Goal: Transaction & Acquisition: Subscribe to service/newsletter

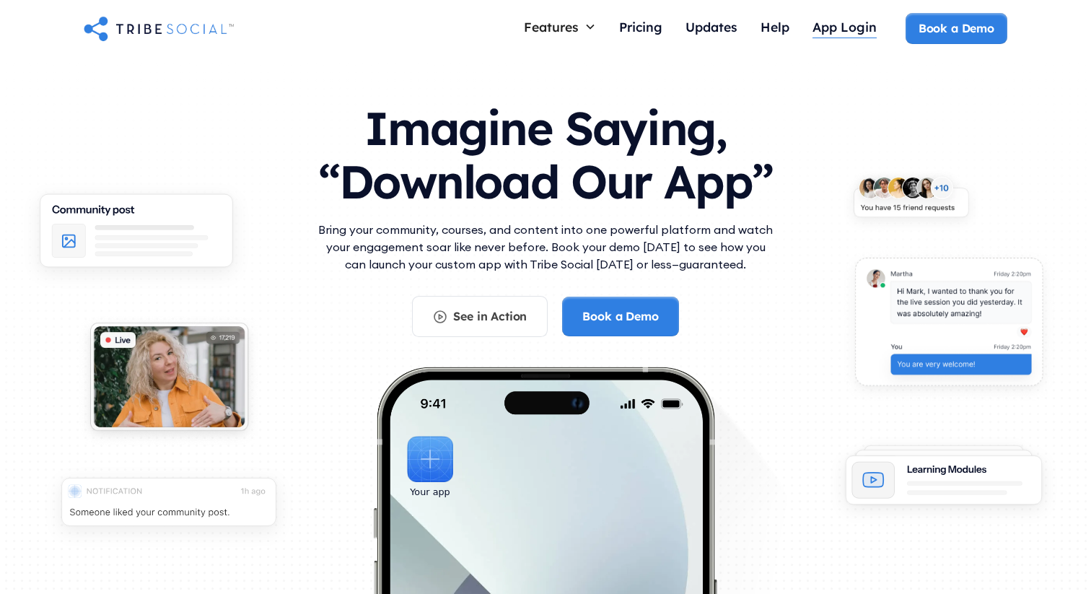
click at [850, 37] on div "App Login" at bounding box center [845, 28] width 64 height 31
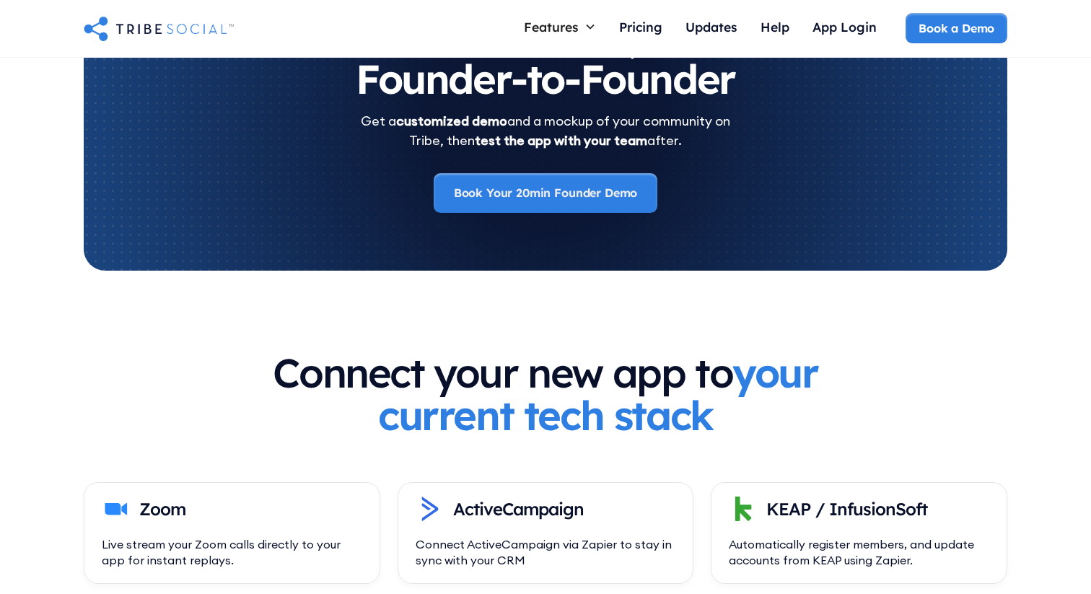
scroll to position [4703, 0]
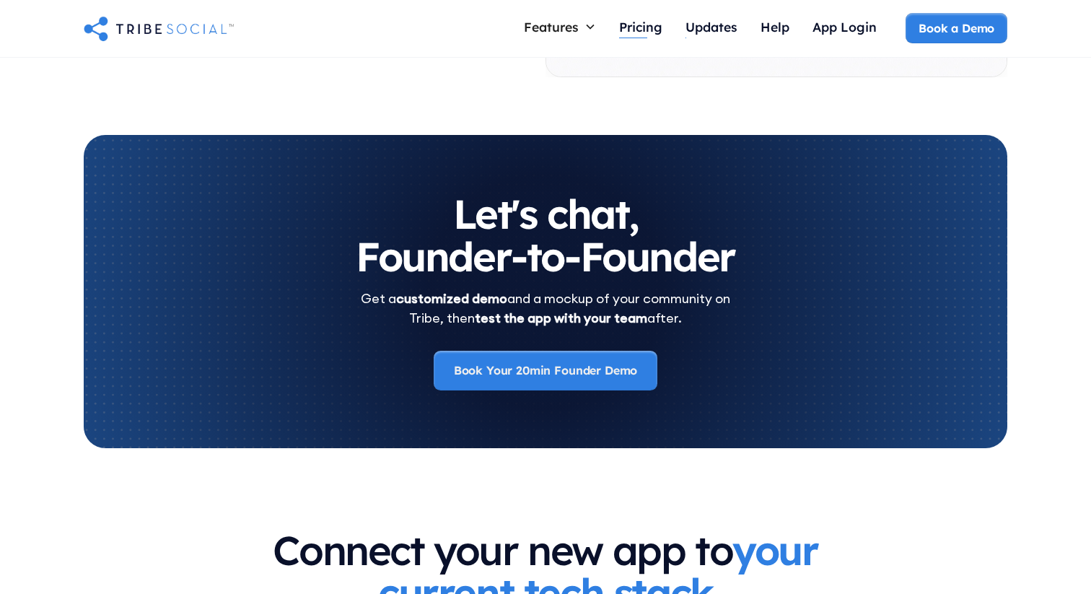
click at [632, 27] on div "Pricing" at bounding box center [640, 27] width 43 height 16
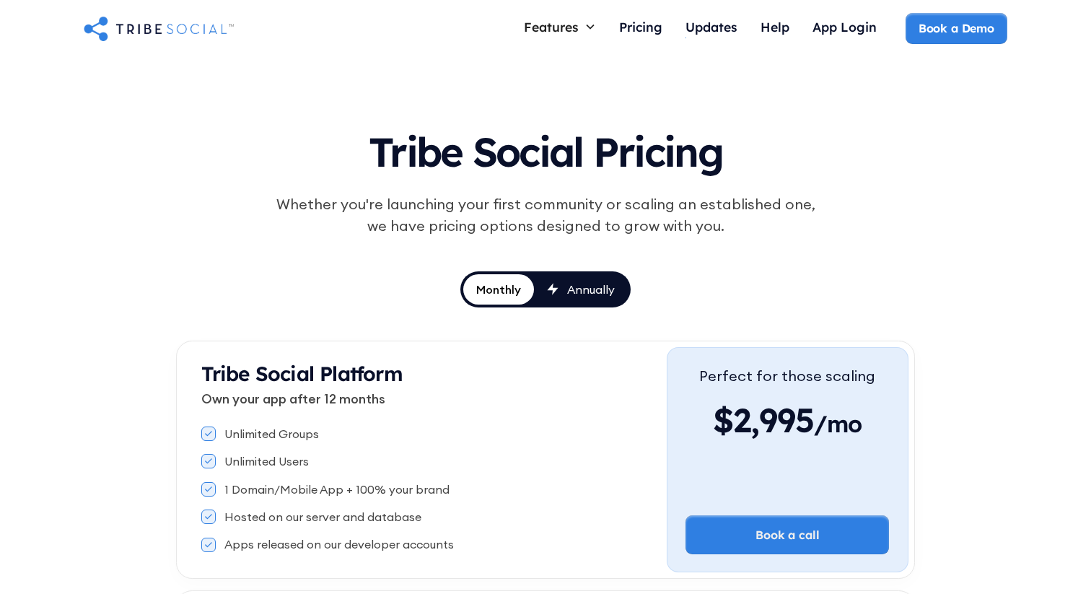
click at [599, 276] on link "Annually" at bounding box center [581, 289] width 94 height 30
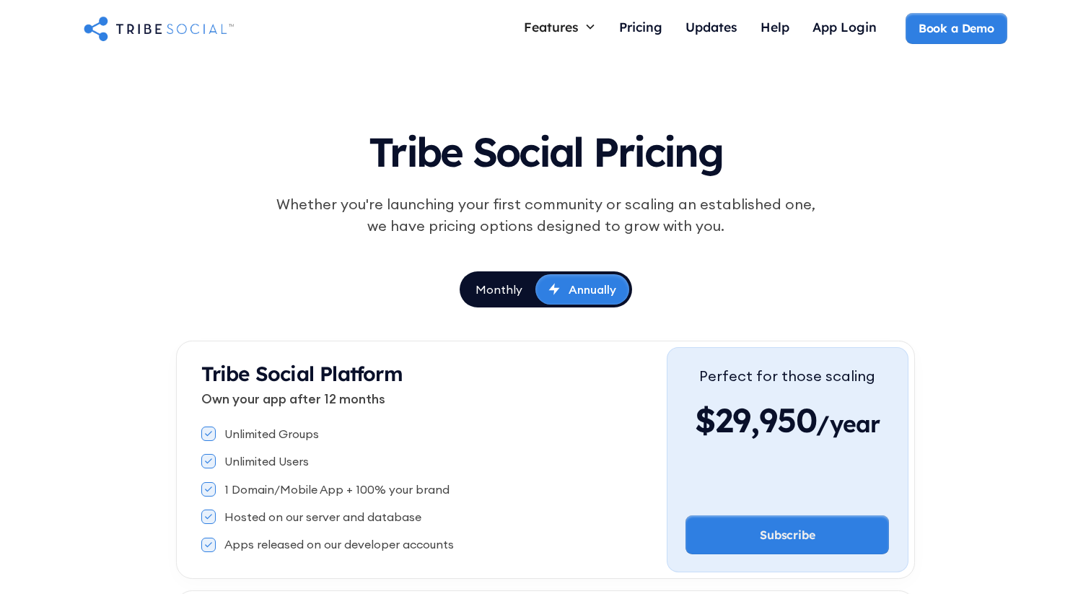
click at [495, 296] on div "Monthly" at bounding box center [499, 290] width 47 height 16
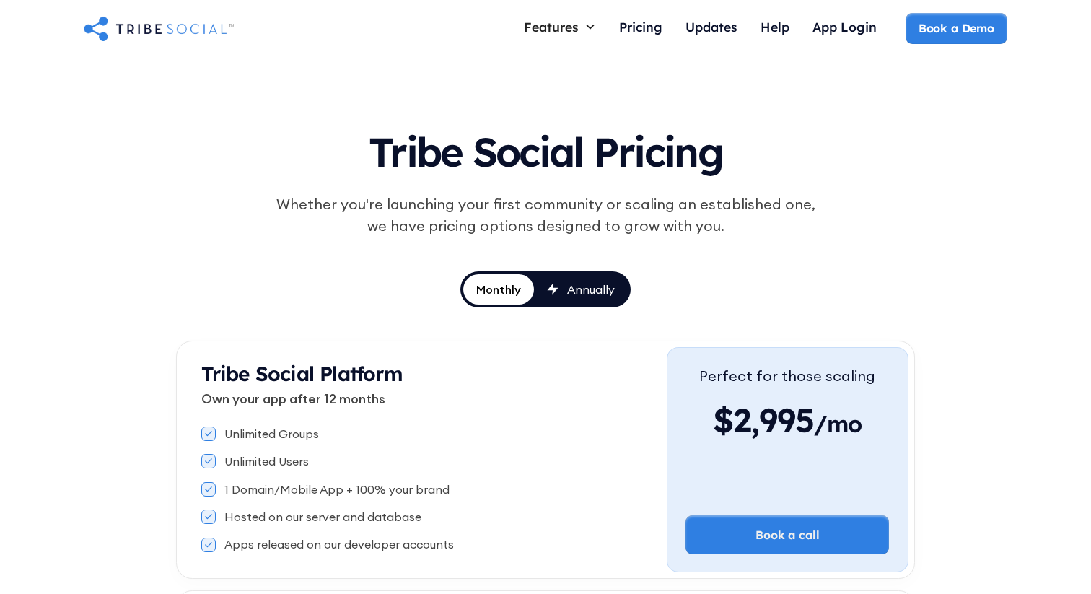
click at [579, 296] on div "Annually" at bounding box center [591, 290] width 48 height 16
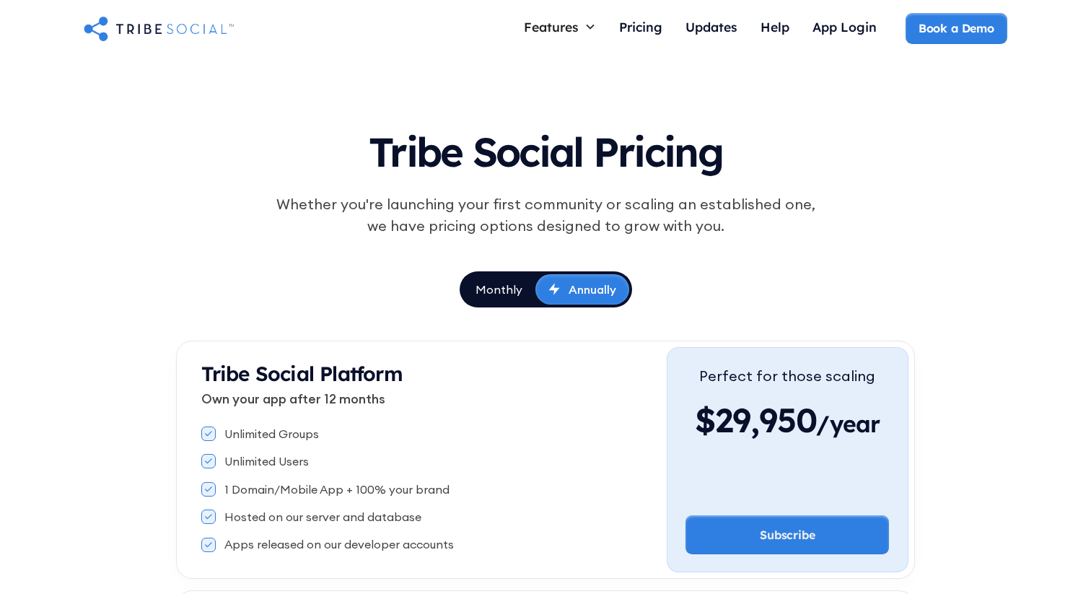
click at [510, 305] on div "Monthly Annually" at bounding box center [546, 289] width 173 height 36
click at [564, 302] on link "Annually" at bounding box center [583, 289] width 94 height 30
click at [528, 279] on link "Monthly" at bounding box center [499, 289] width 73 height 30
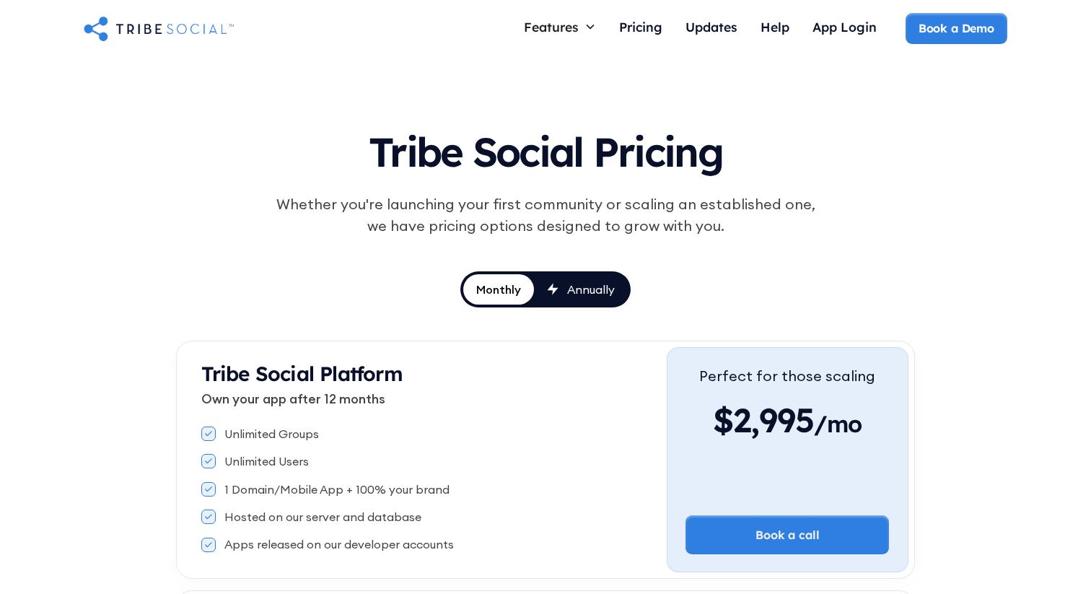
click at [520, 282] on div "Monthly" at bounding box center [498, 290] width 45 height 16
click at [576, 282] on div "Annually" at bounding box center [591, 290] width 48 height 16
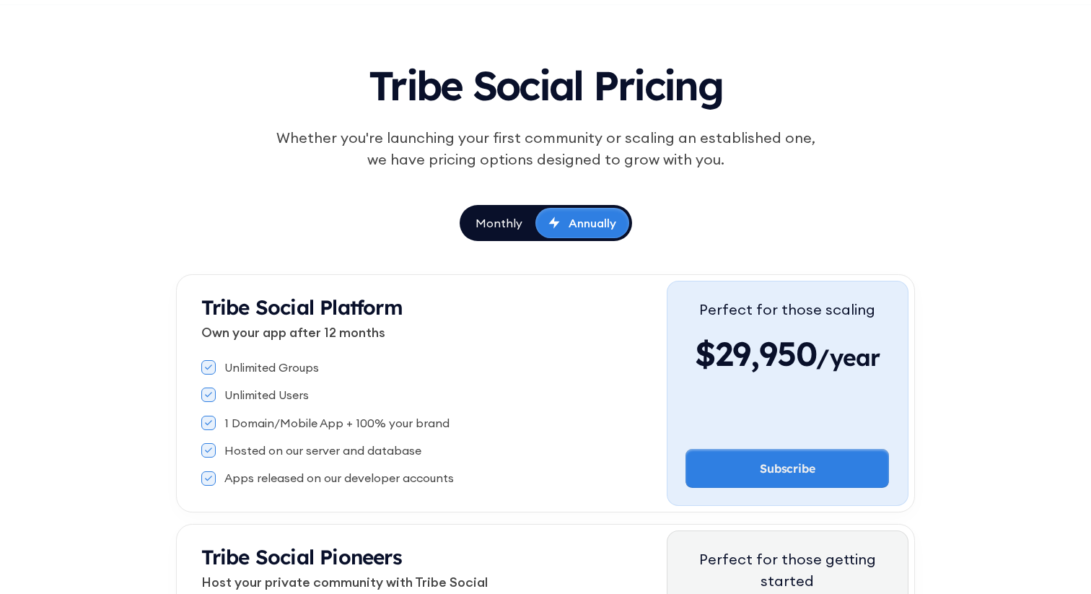
scroll to position [100, 0]
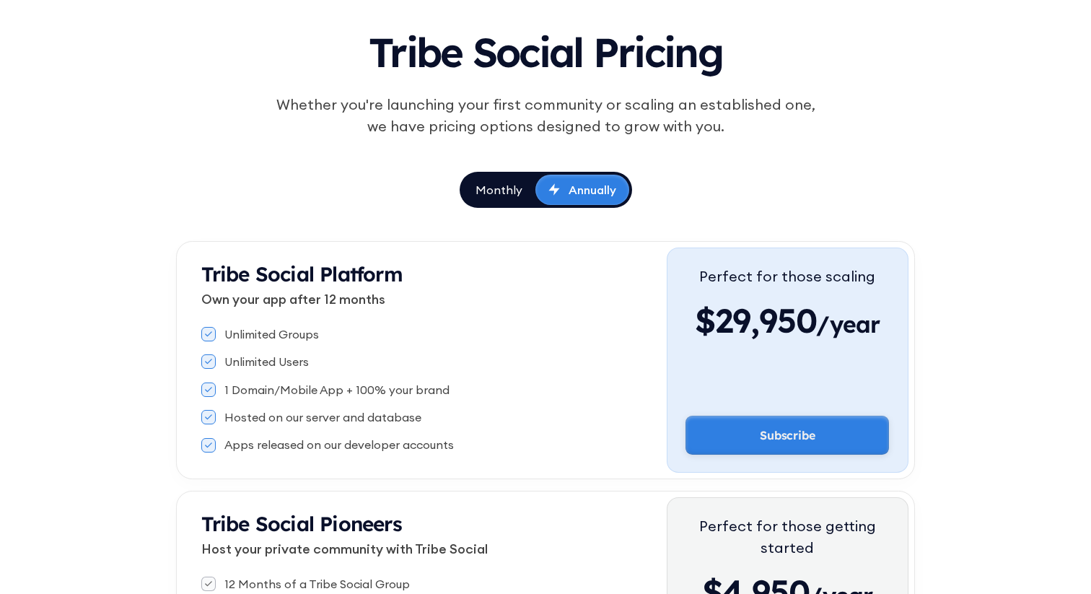
click at [786, 428] on link "Subscribe" at bounding box center [788, 435] width 204 height 39
click at [792, 438] on link "Subscribe" at bounding box center [788, 435] width 204 height 39
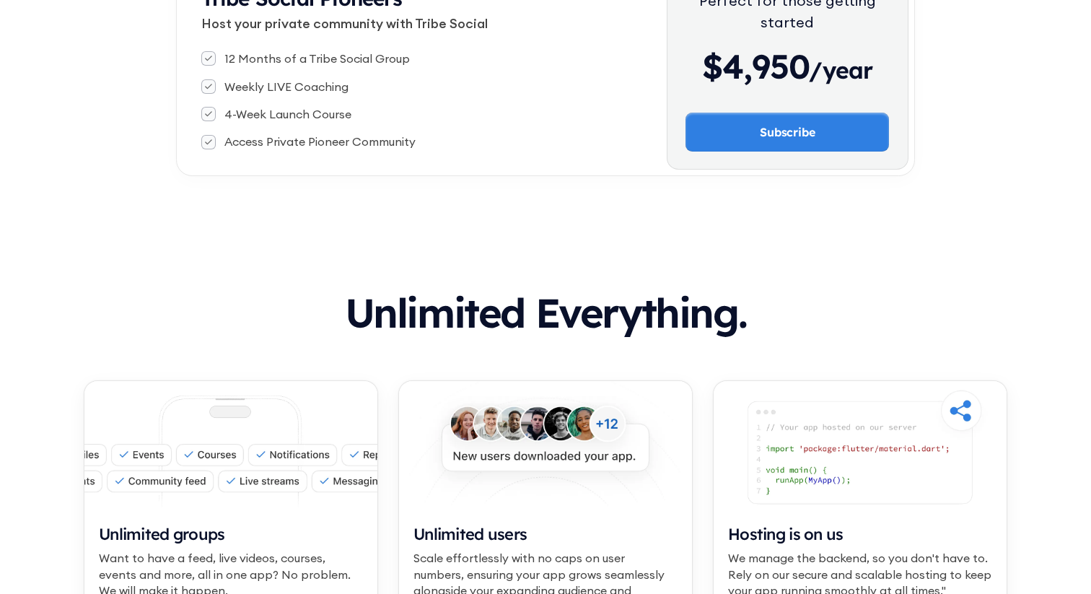
scroll to position [623, 0]
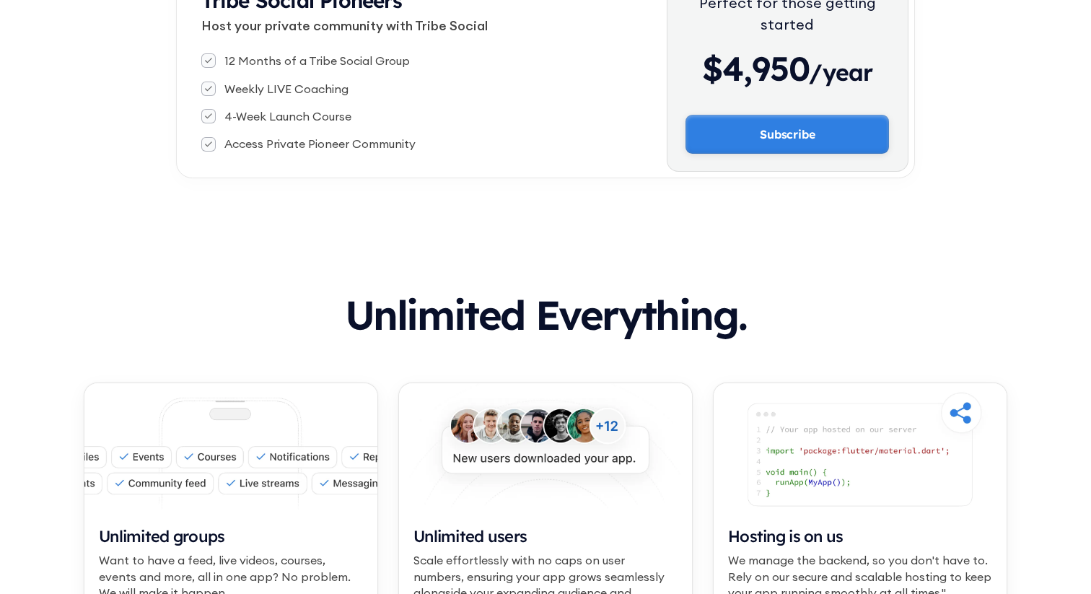
click at [845, 144] on link "Subscribe" at bounding box center [788, 134] width 204 height 39
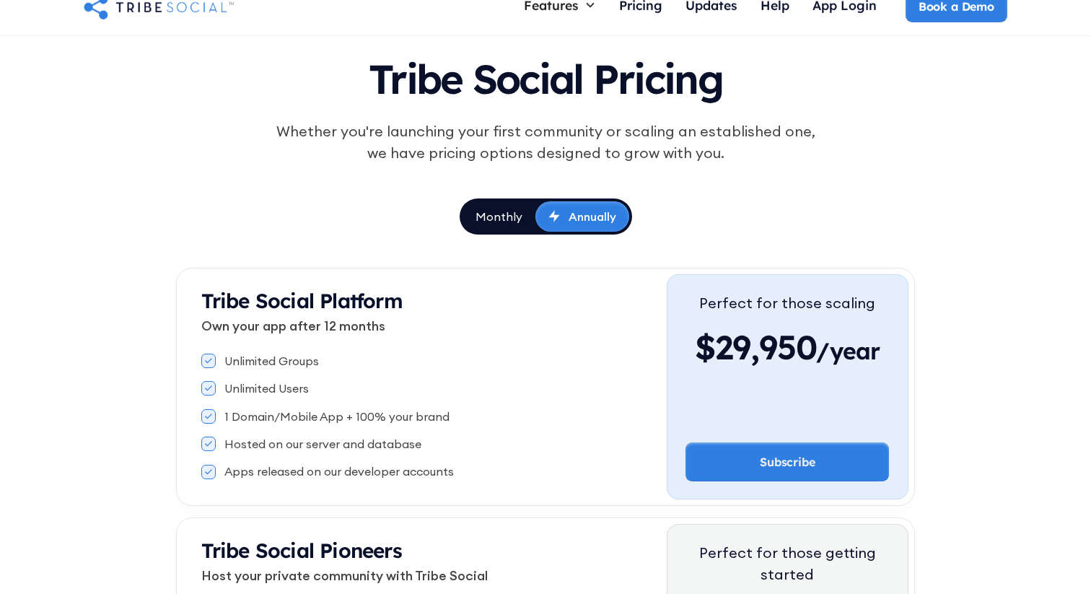
scroll to position [0, 0]
